Goal: Information Seeking & Learning: Check status

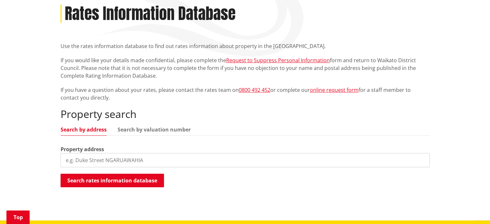
scroll to position [129, 0]
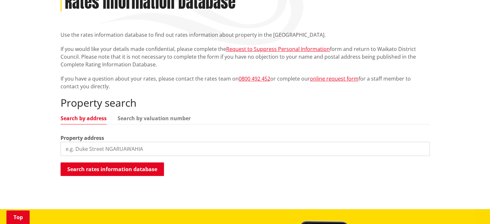
drag, startPoint x: 144, startPoint y: 137, endPoint x: 22, endPoint y: 142, distance: 121.9
click at [22, 142] on div "Home Services and facilities Rates Rates Information Database Rates Information…" at bounding box center [245, 87] width 490 height 244
paste input "[STREET_ADDRESS]"
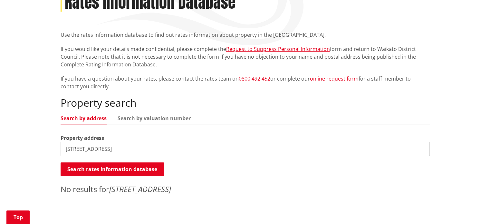
drag, startPoint x: 126, startPoint y: 137, endPoint x: 114, endPoint y: 138, distance: 12.0
click at [114, 142] on input "[STREET_ADDRESS]" at bounding box center [245, 149] width 369 height 14
click at [77, 142] on input "[STREET_ADDRESS]," at bounding box center [245, 149] width 369 height 14
click at [149, 116] on link "Search by valuation number" at bounding box center [154, 118] width 73 height 5
drag, startPoint x: 121, startPoint y: 138, endPoint x: 48, endPoint y: 141, distance: 72.9
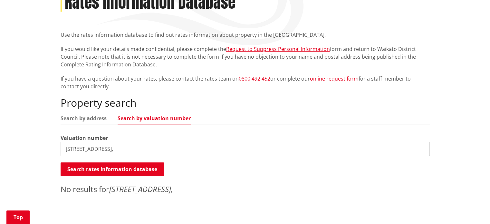
click at [48, 141] on div "Home Services and facilities Rates Rates Information Database Rates Information…" at bounding box center [245, 94] width 490 height 259
paste input "LOT 1 DP 536676"
type input "LOT 1 DP 536676"
click at [105, 162] on button "Search rates information database" at bounding box center [112, 169] width 103 height 14
click at [91, 116] on link "Search by address" at bounding box center [84, 118] width 46 height 5
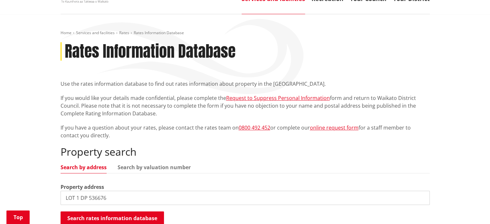
scroll to position [97, 0]
